Goal: Transaction & Acquisition: Purchase product/service

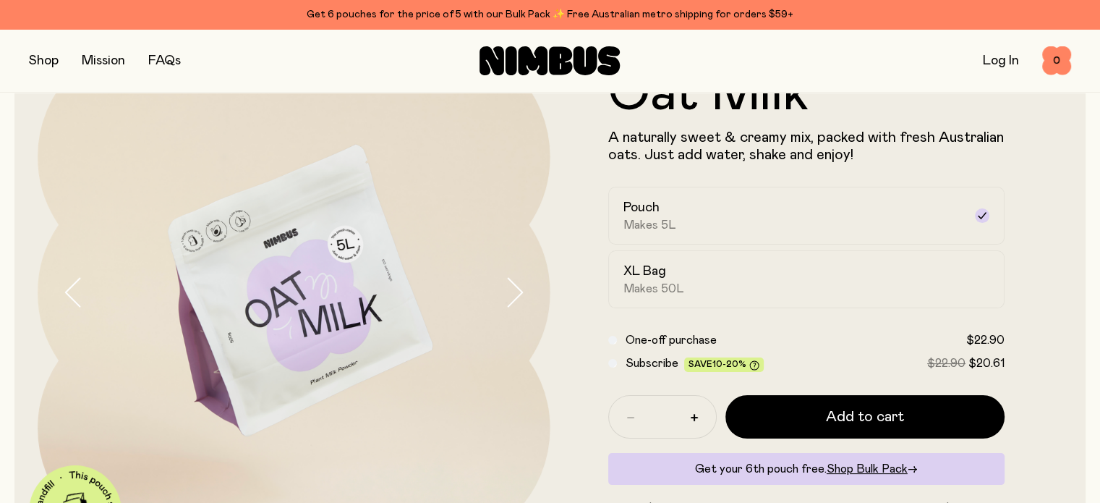
scroll to position [217, 0]
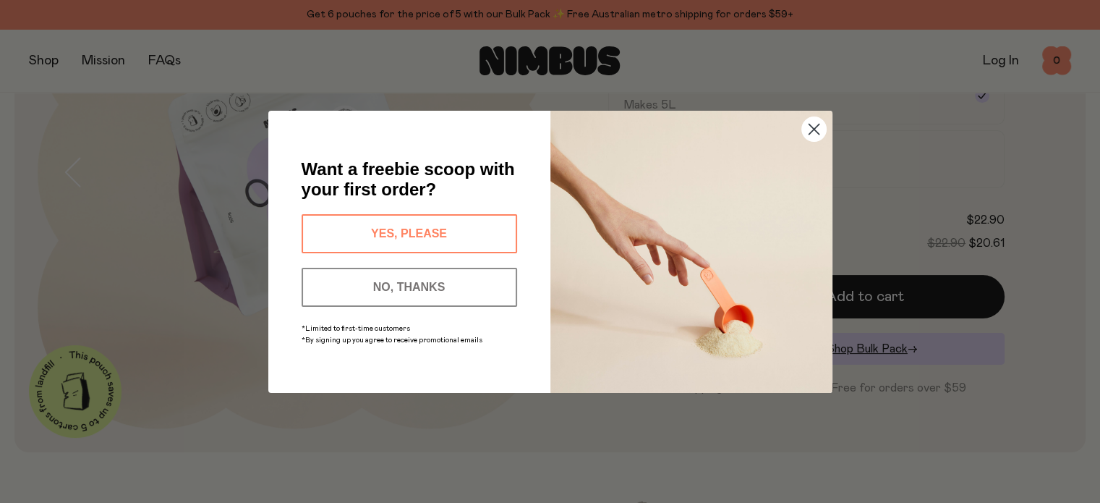
click at [807, 129] on circle "Close dialog" at bounding box center [814, 128] width 24 height 24
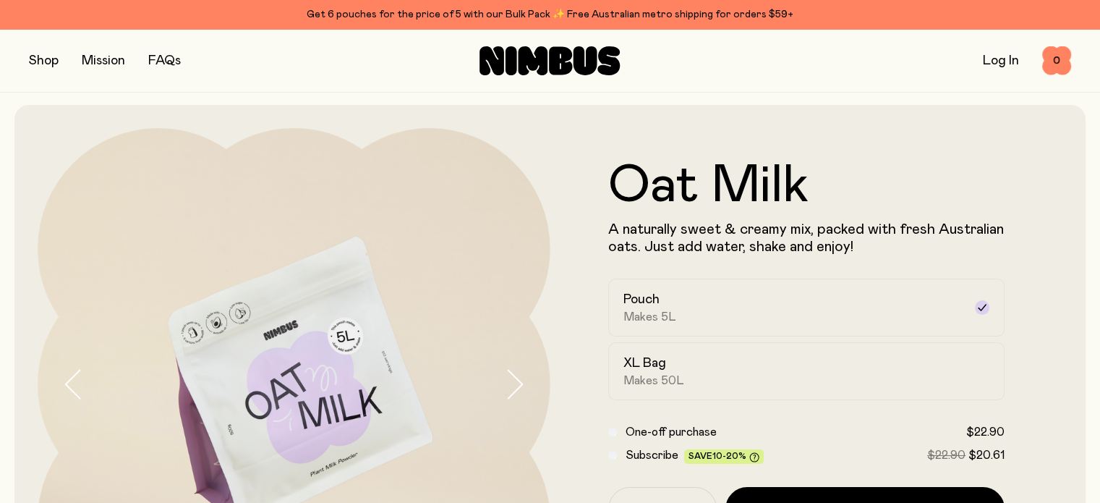
scroll to position [0, 0]
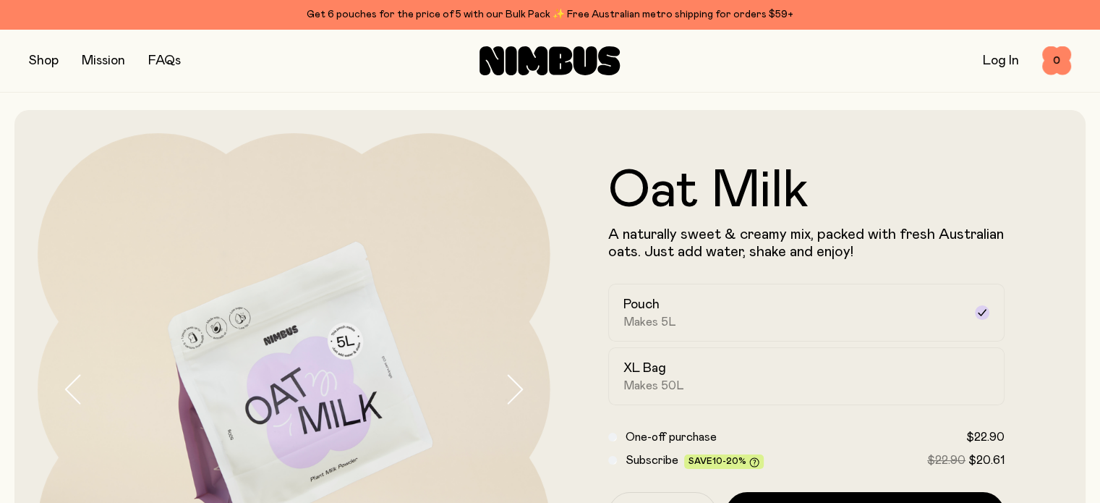
click at [41, 57] on button "button" at bounding box center [44, 61] width 30 height 20
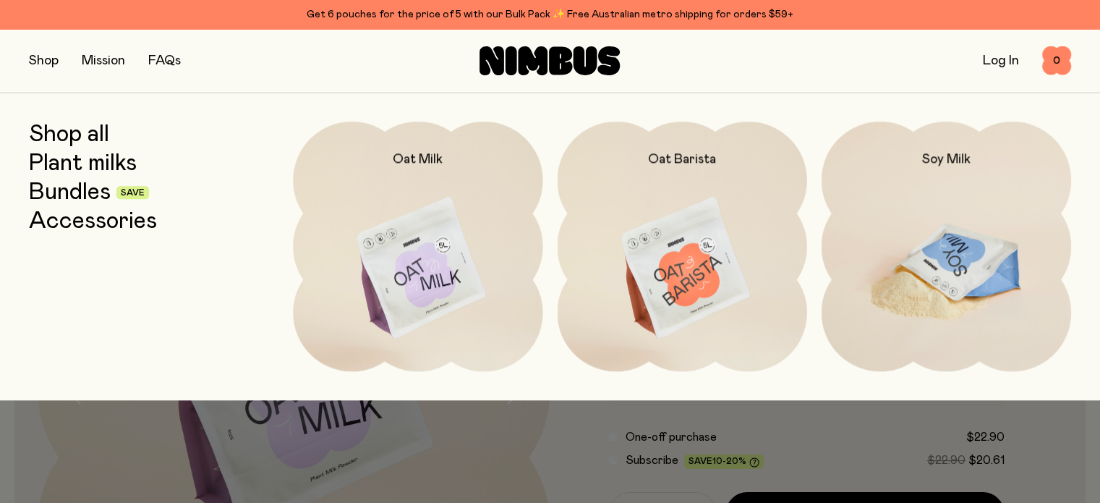
click at [948, 242] on img at bounding box center [947, 269] width 250 height 294
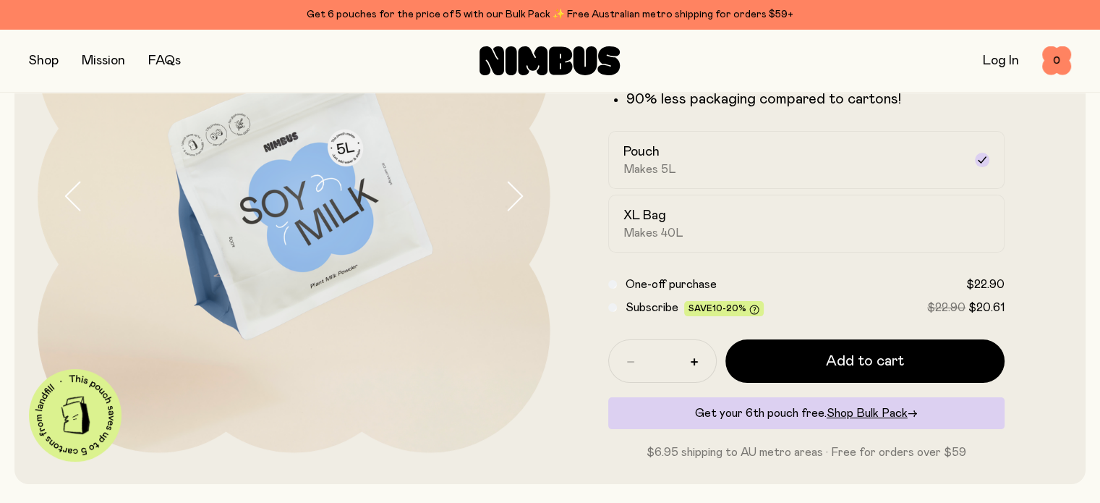
scroll to position [217, 0]
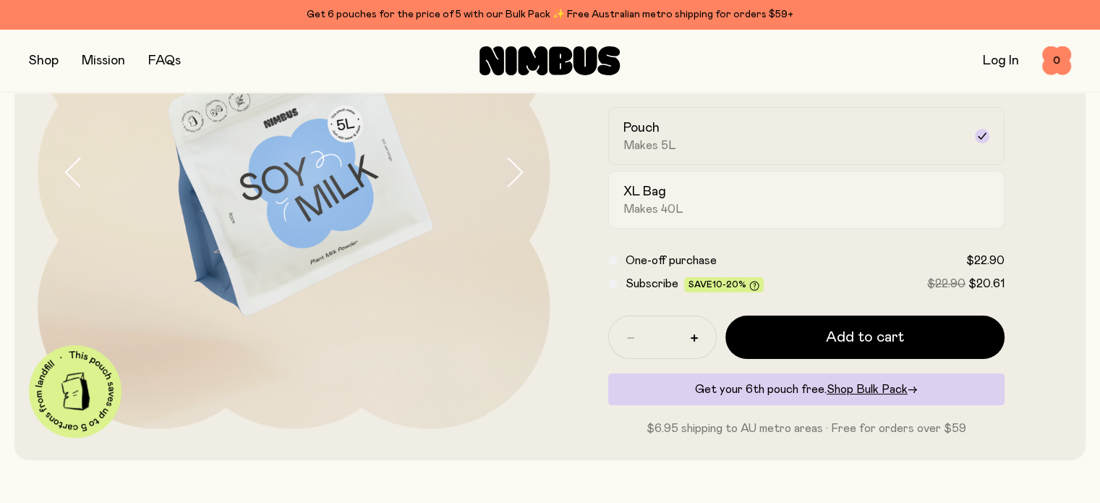
click at [647, 213] on span "Makes 40L" at bounding box center [654, 209] width 60 height 14
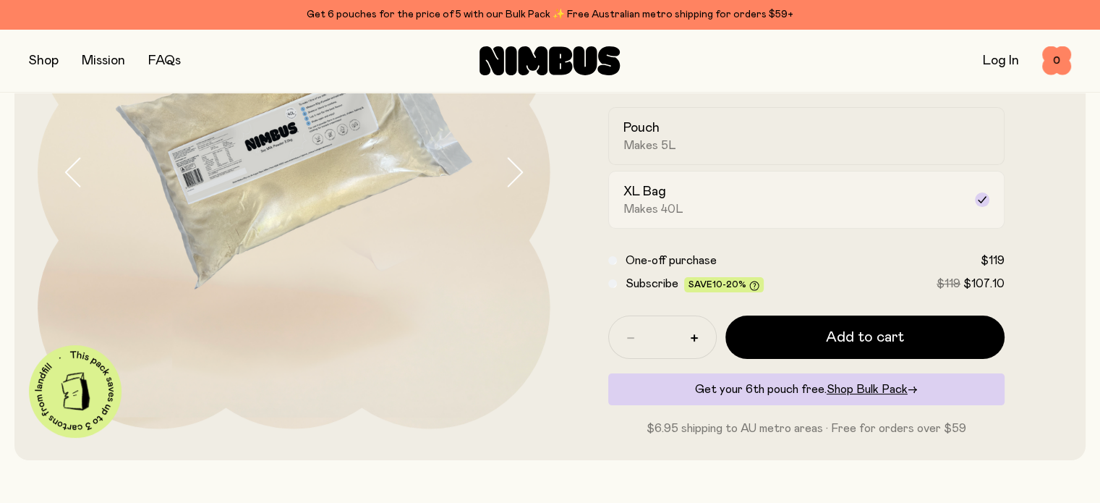
click at [969, 208] on label "XL Bag Makes 40L" at bounding box center [806, 200] width 397 height 58
click at [629, 200] on h2 "XL Bag" at bounding box center [645, 191] width 43 height 17
click at [635, 131] on h2 "Pouch" at bounding box center [642, 127] width 36 height 17
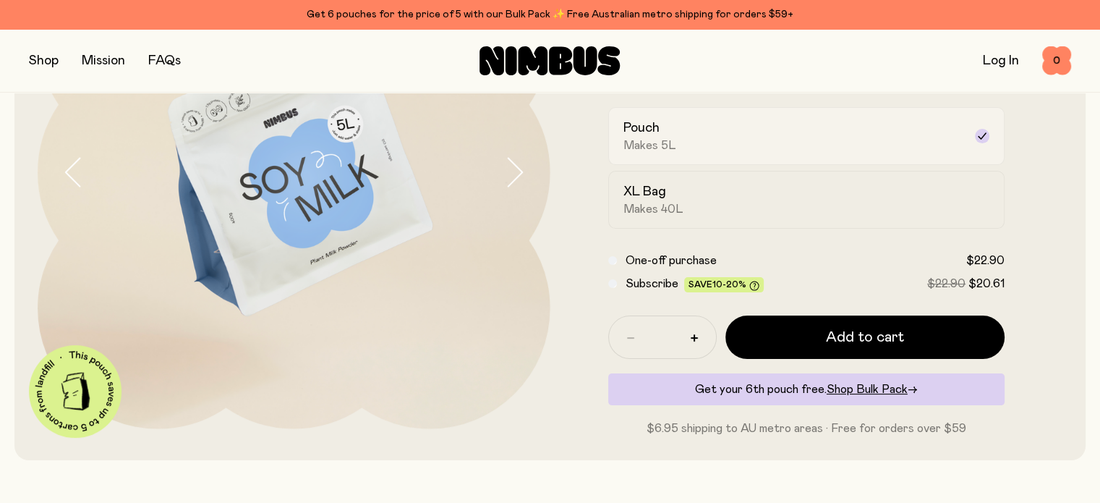
click at [688, 143] on div "Pouch Makes 5L" at bounding box center [794, 135] width 341 height 33
drag, startPoint x: 862, startPoint y: 130, endPoint x: 865, endPoint y: 143, distance: 12.8
click at [865, 142] on div "Pouch Makes 5L" at bounding box center [794, 135] width 341 height 33
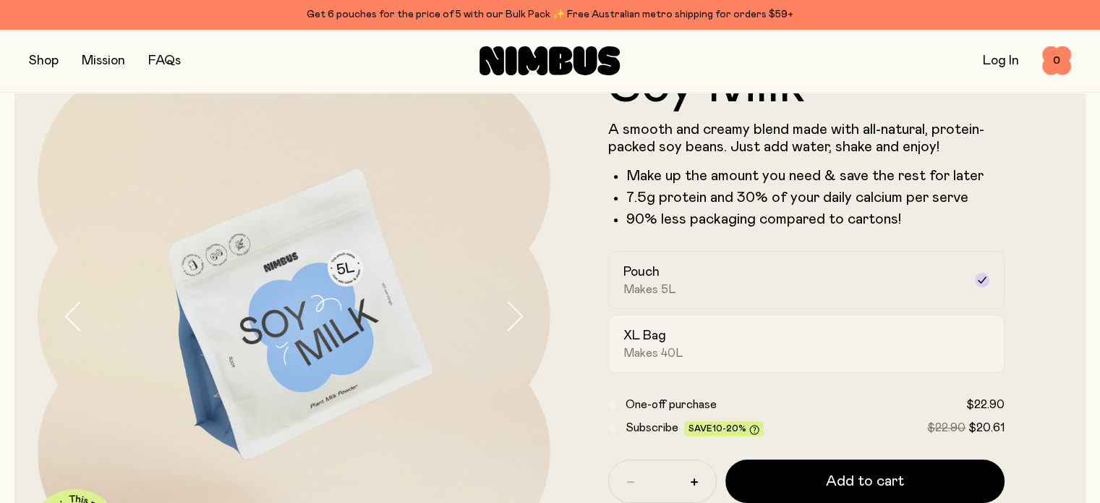
scroll to position [145, 0]
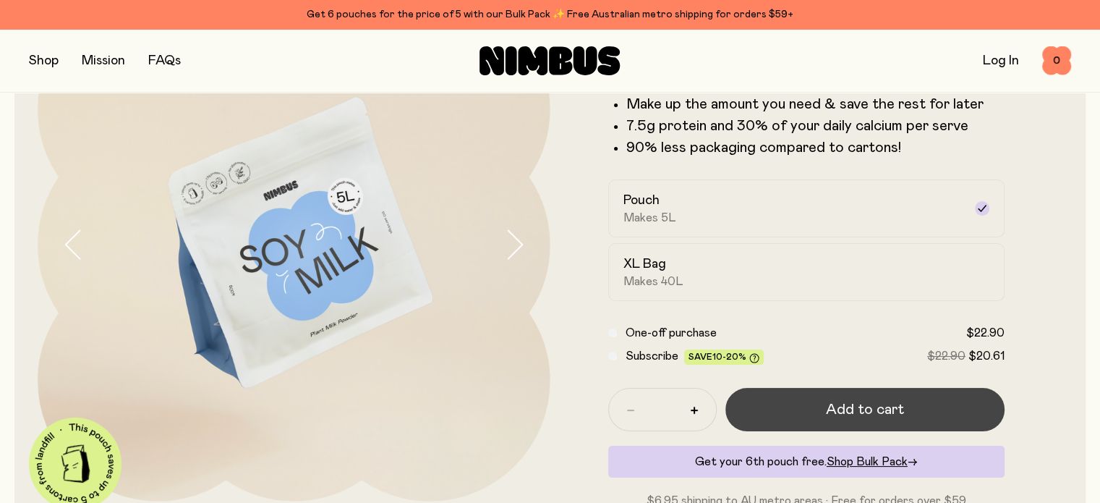
click at [835, 412] on span "Add to cart" at bounding box center [865, 409] width 78 height 20
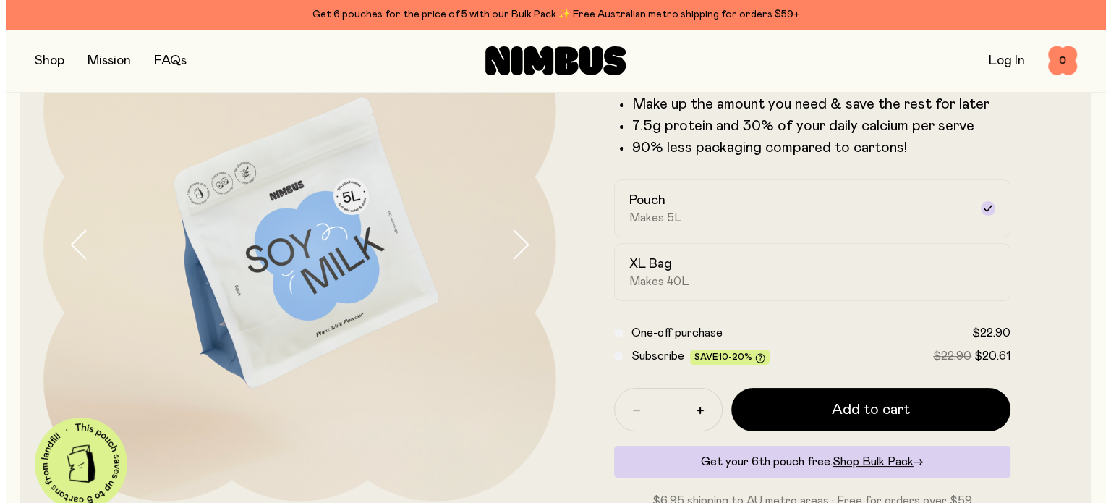
scroll to position [0, 0]
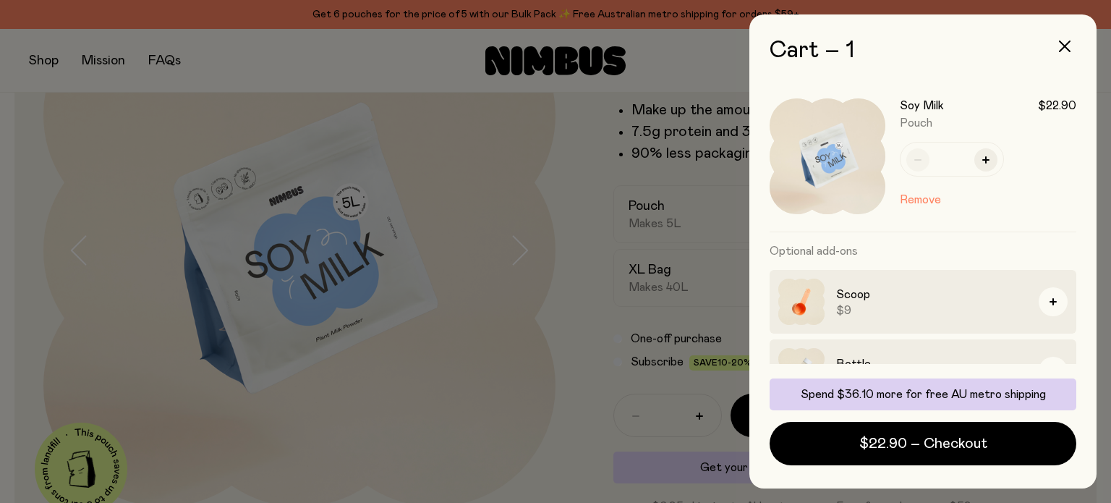
click at [46, 64] on div at bounding box center [555, 251] width 1111 height 503
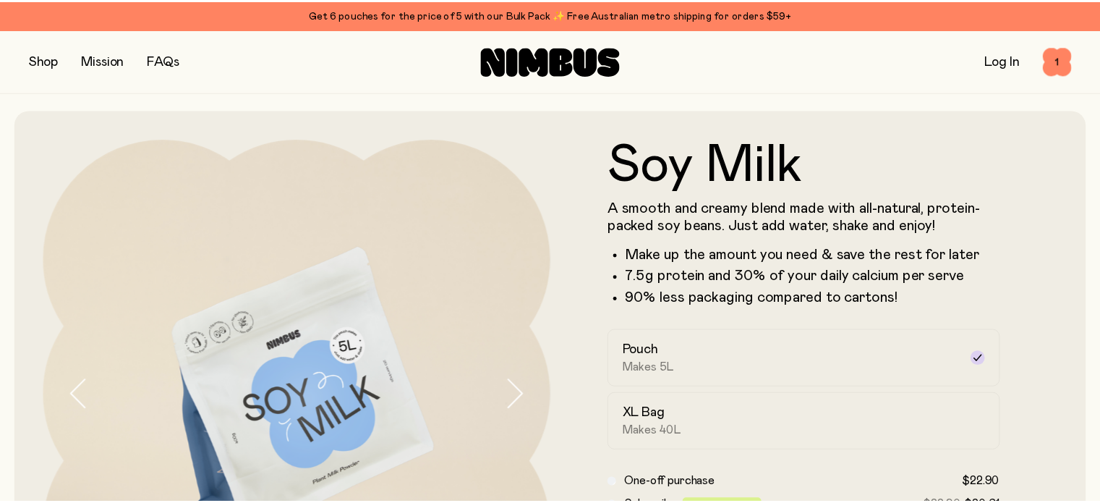
scroll to position [145, 0]
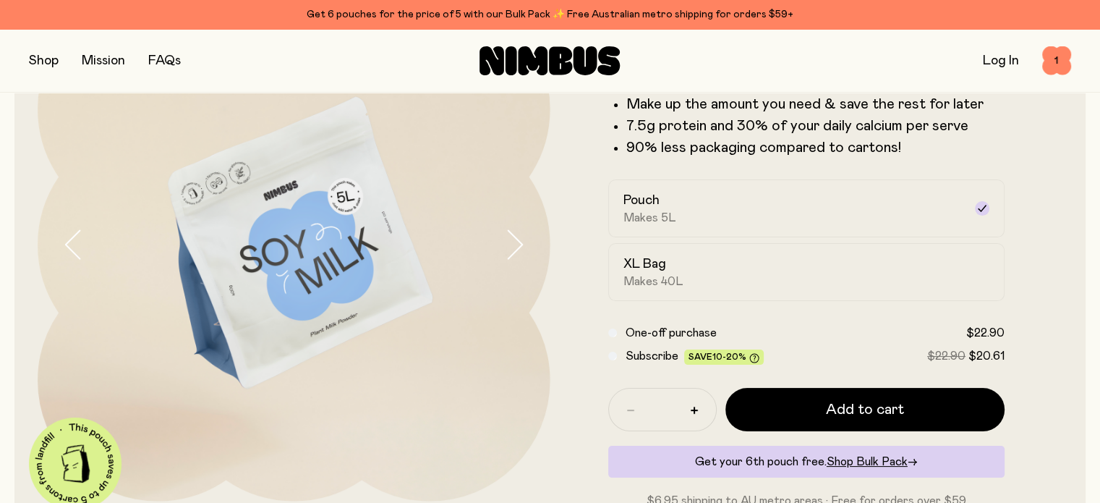
click at [53, 66] on button "button" at bounding box center [44, 61] width 30 height 20
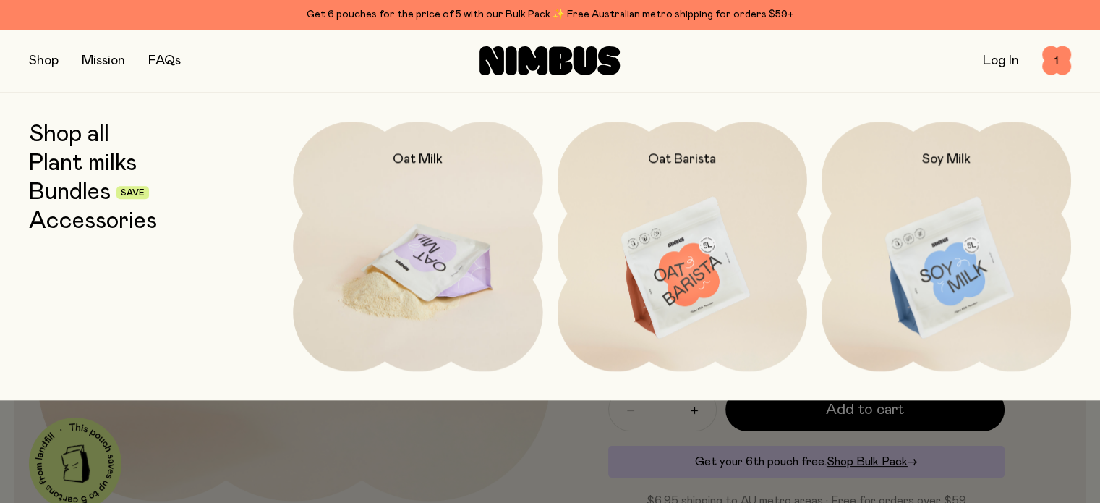
click at [425, 263] on img at bounding box center [418, 269] width 250 height 294
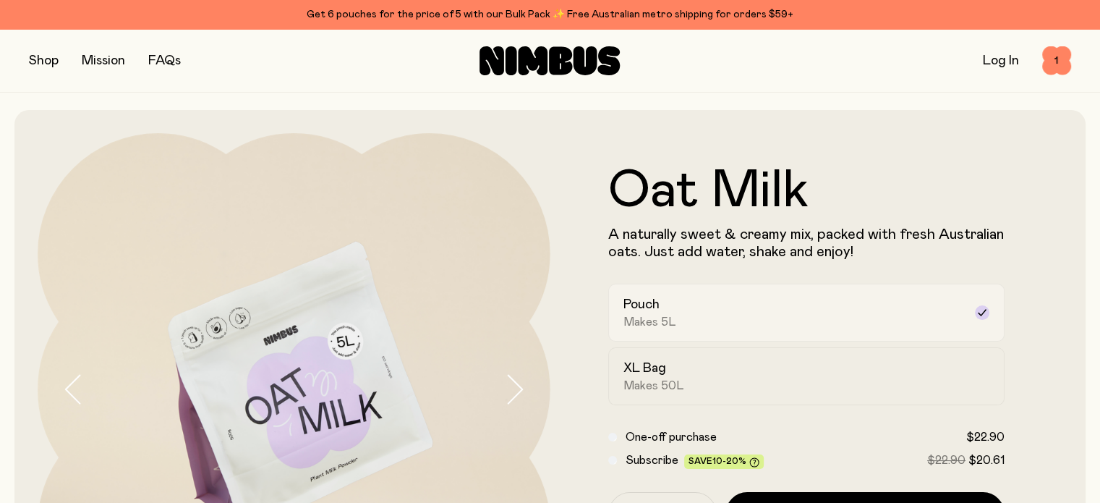
click at [643, 316] on div "Pouch Makes 5L" at bounding box center [794, 312] width 341 height 33
click at [977, 312] on icon at bounding box center [983, 313] width 12 height 12
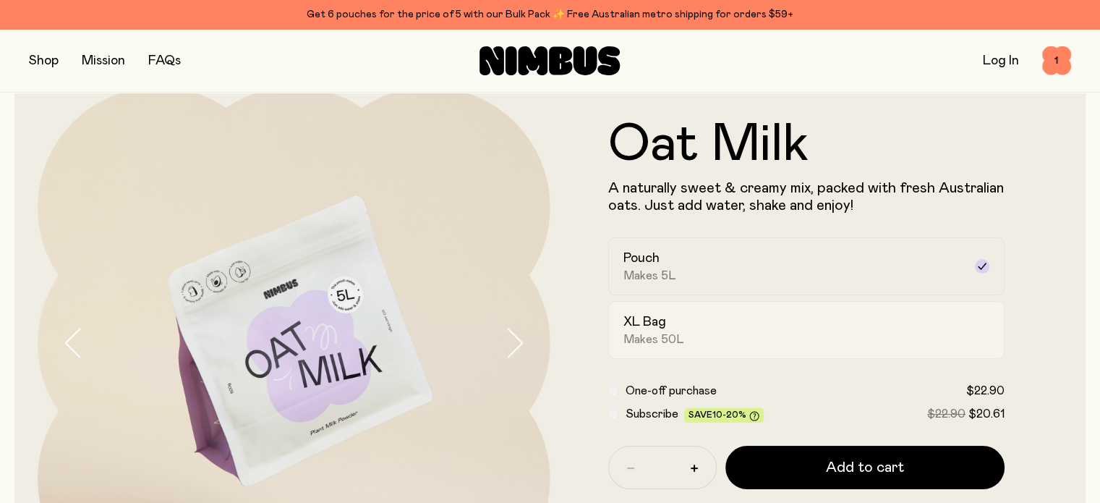
scroll to position [72, 0]
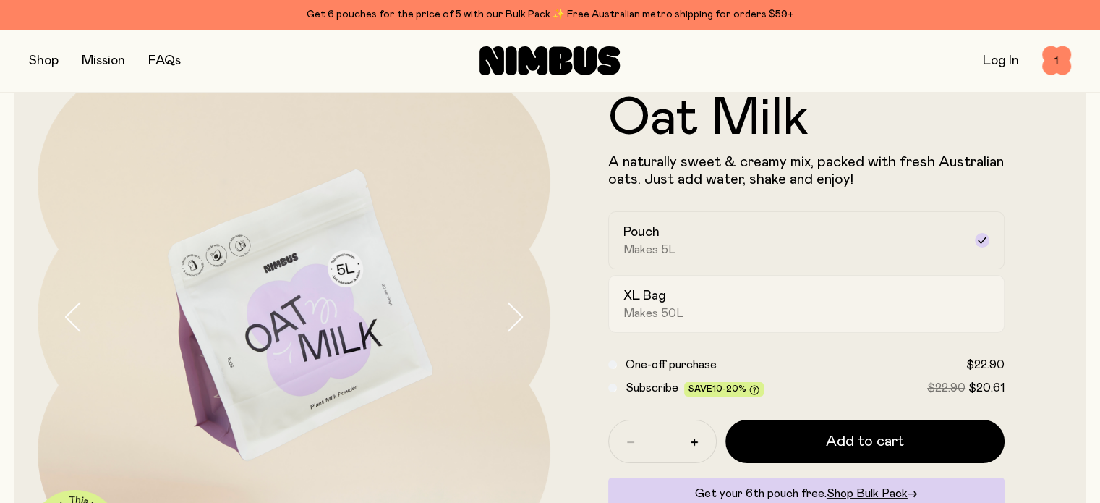
click at [651, 315] on span "Makes 50L" at bounding box center [654, 313] width 61 height 14
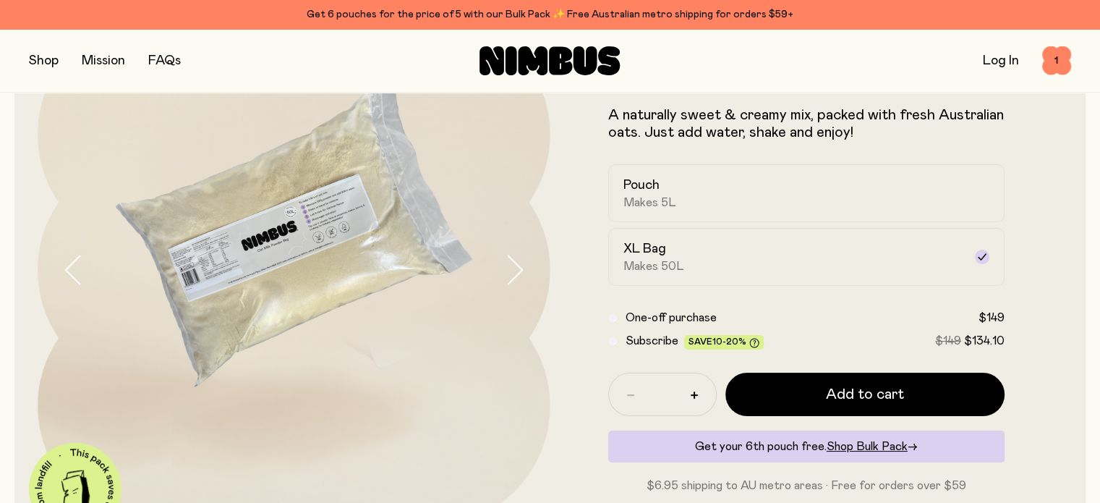
scroll to position [145, 0]
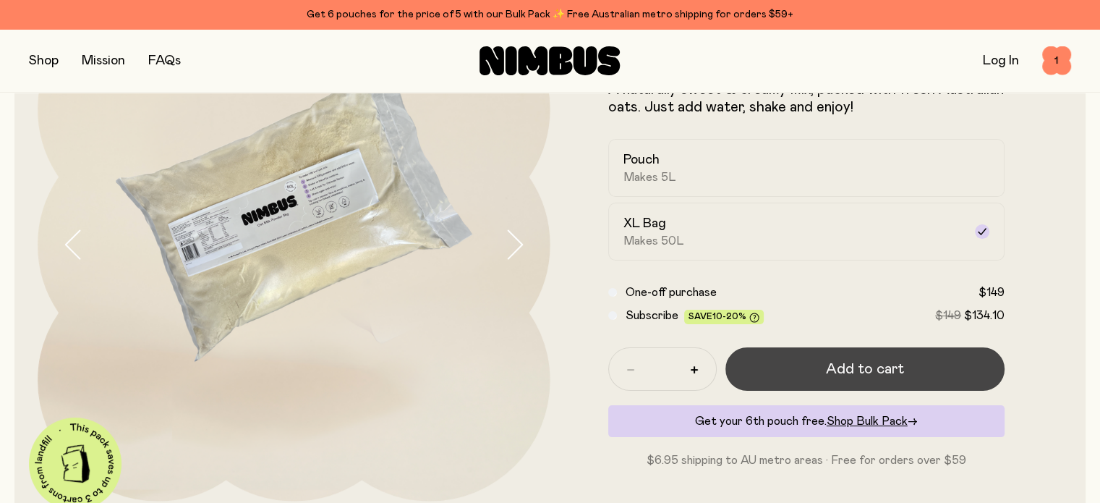
click at [860, 370] on span "Add to cart" at bounding box center [865, 369] width 78 height 20
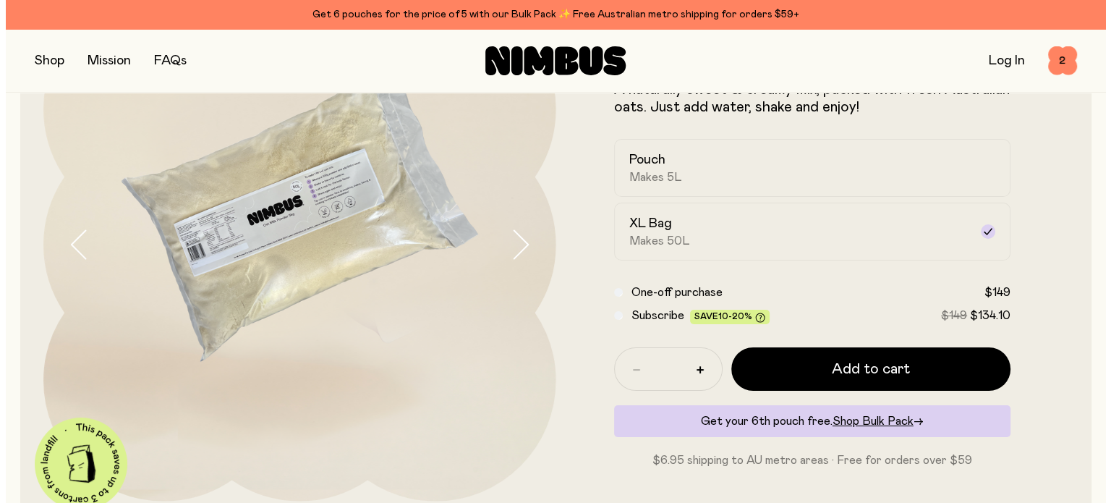
scroll to position [0, 0]
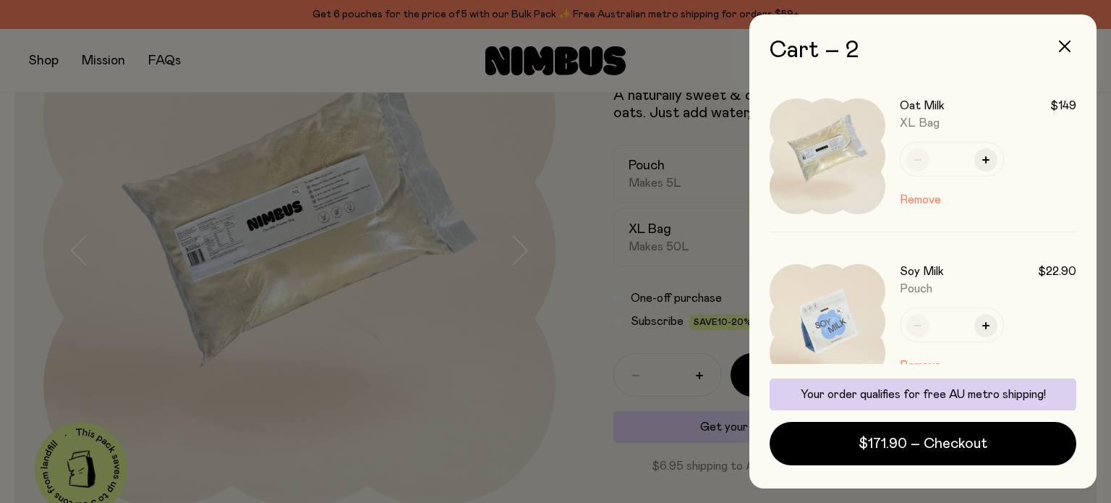
click at [522, 405] on div at bounding box center [555, 251] width 1111 height 503
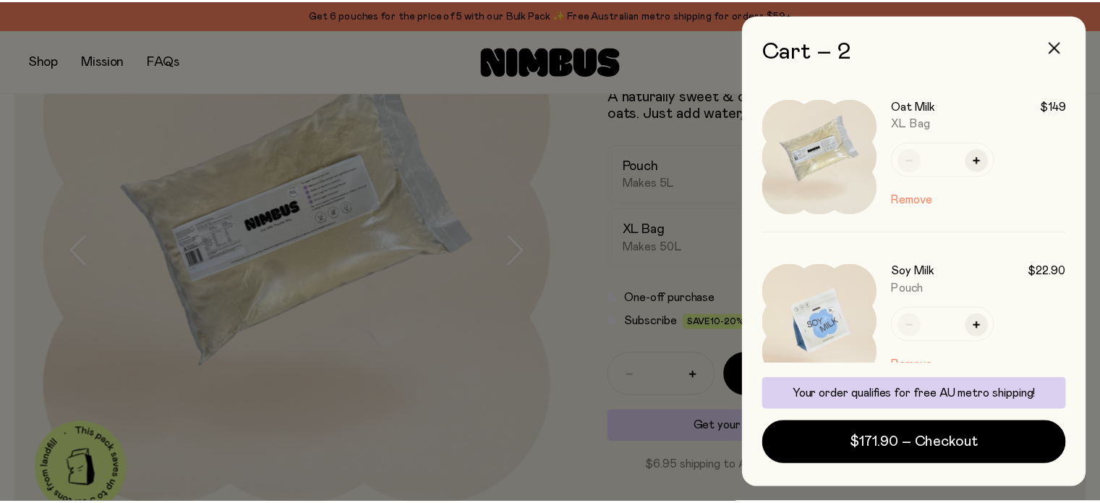
scroll to position [145, 0]
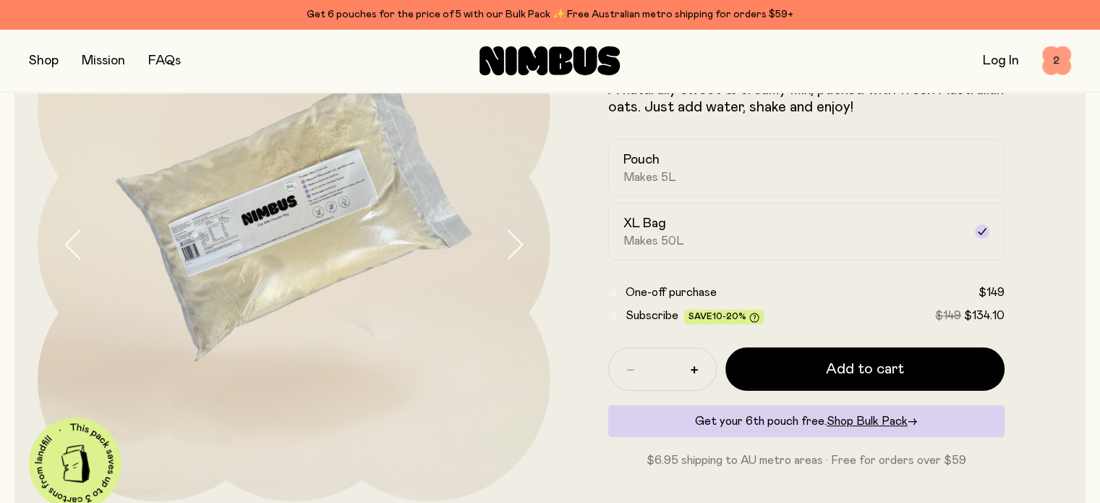
click at [1058, 58] on span "2" at bounding box center [1057, 60] width 29 height 29
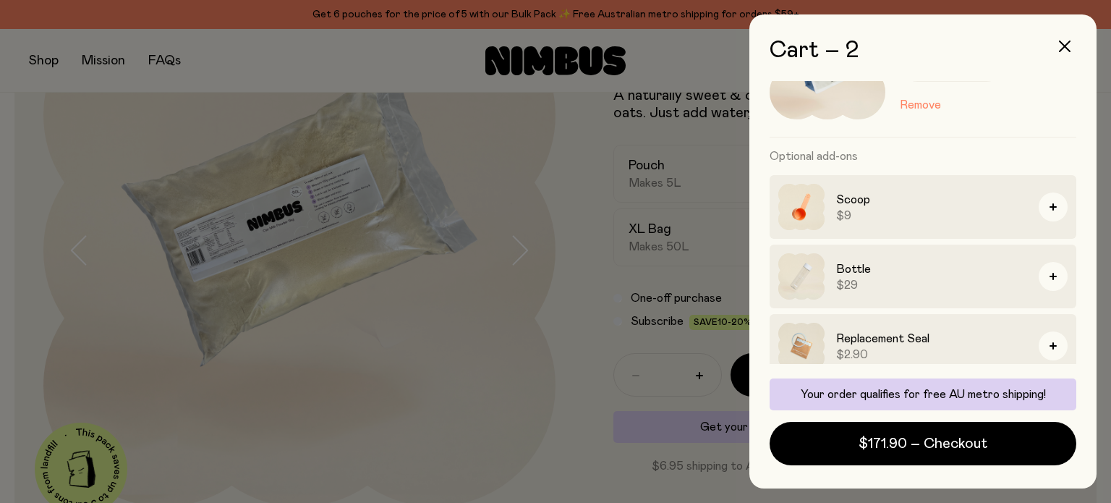
scroll to position [273, 0]
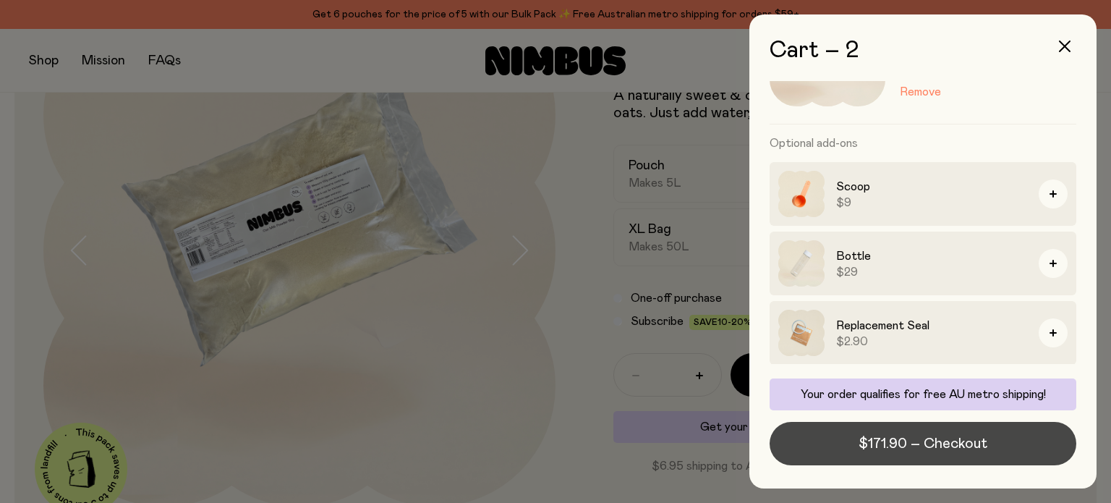
click at [962, 445] on span "$171.90 – Checkout" at bounding box center [923, 443] width 129 height 20
